Goal: Navigation & Orientation: Find specific page/section

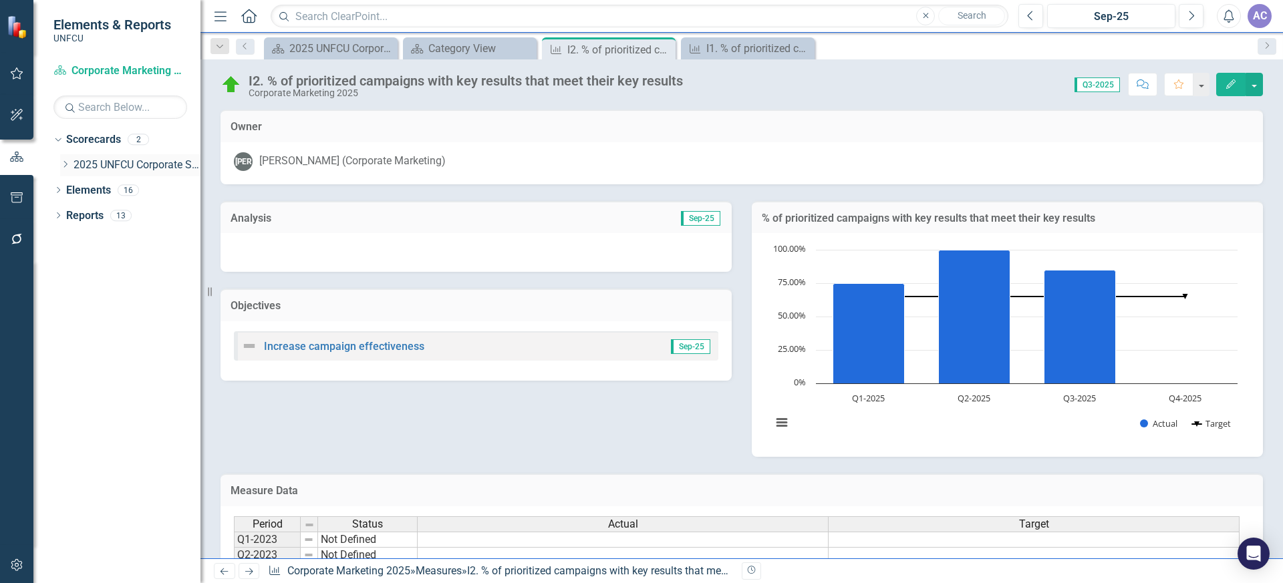
click at [72, 165] on div "Dropdown" at bounding box center [66, 165] width 13 height 11
click at [110, 181] on div "Corporate Marketing 2025" at bounding box center [144, 191] width 114 height 22
click at [116, 189] on link "Corporate Marketing 2025" at bounding box center [144, 190] width 114 height 15
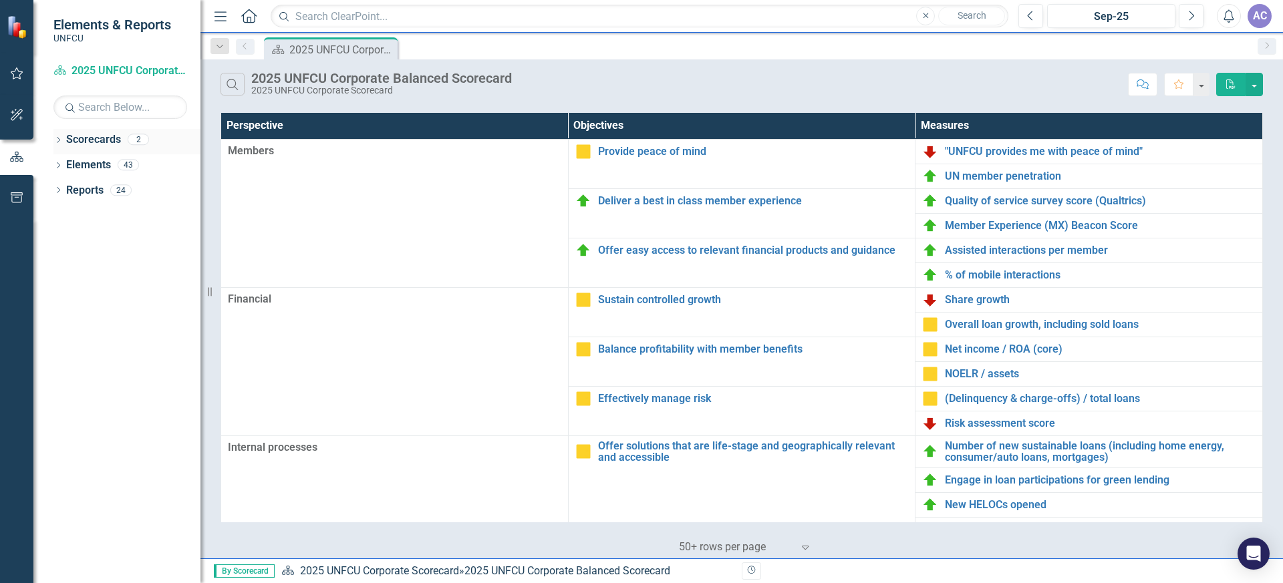
click at [61, 140] on icon "Dropdown" at bounding box center [57, 141] width 9 height 7
click at [95, 164] on link "2025 UNFCU Corporate Scorecard" at bounding box center [136, 165] width 127 height 15
click at [66, 166] on icon "Dropdown" at bounding box center [65, 164] width 10 height 8
click at [115, 190] on link "Corporate Marketing 2025" at bounding box center [144, 190] width 114 height 15
